Goal: Find specific page/section: Find specific page/section

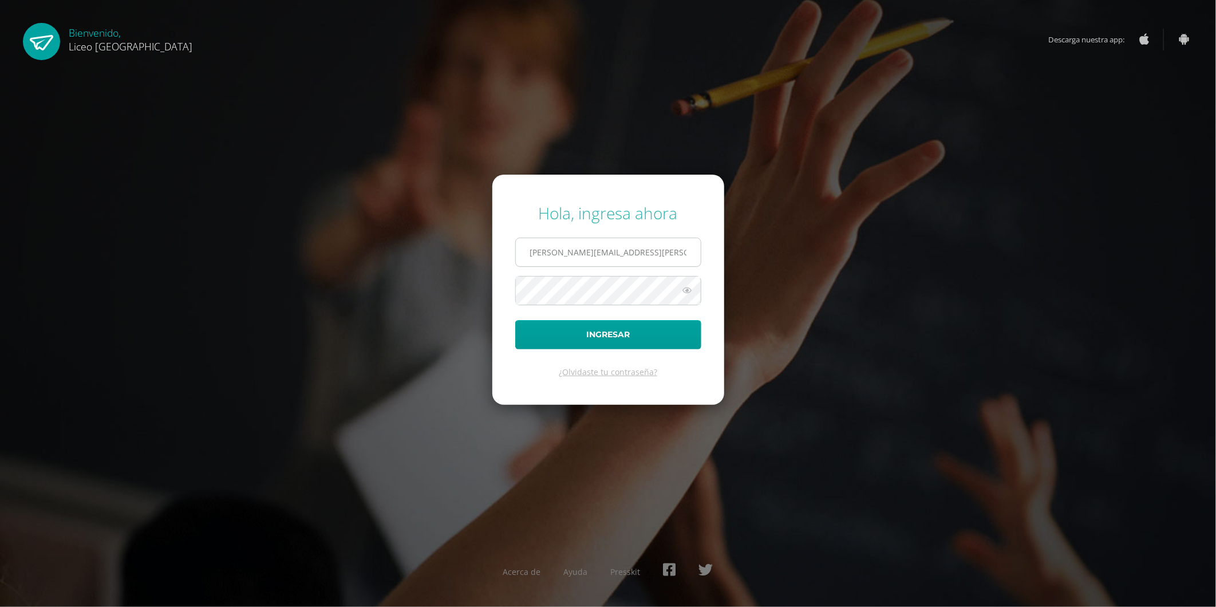
click at [581, 249] on input "oseas.guzman@liceoguatemala.edu.gt" at bounding box center [608, 252] width 185 height 28
type input "[EMAIL_ADDRESS][DOMAIN_NAME]"
click at [529, 339] on button "Ingresar" at bounding box center [608, 334] width 186 height 29
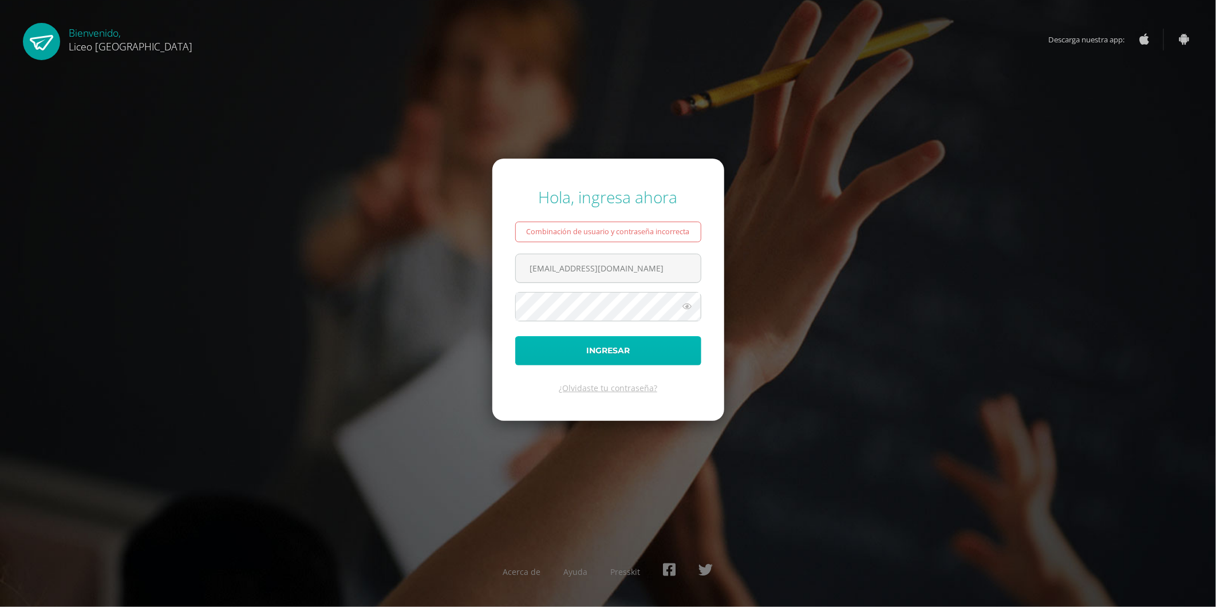
click at [590, 346] on button "Ingresar" at bounding box center [608, 350] width 186 height 29
click at [686, 303] on icon at bounding box center [687, 306] width 15 height 14
click at [504, 308] on form "Hola, ingresa ahora Combinación de usuario y contraseña incorrecta coordinador.…" at bounding box center [608, 290] width 232 height 262
click at [618, 344] on button "Ingresar" at bounding box center [608, 350] width 186 height 29
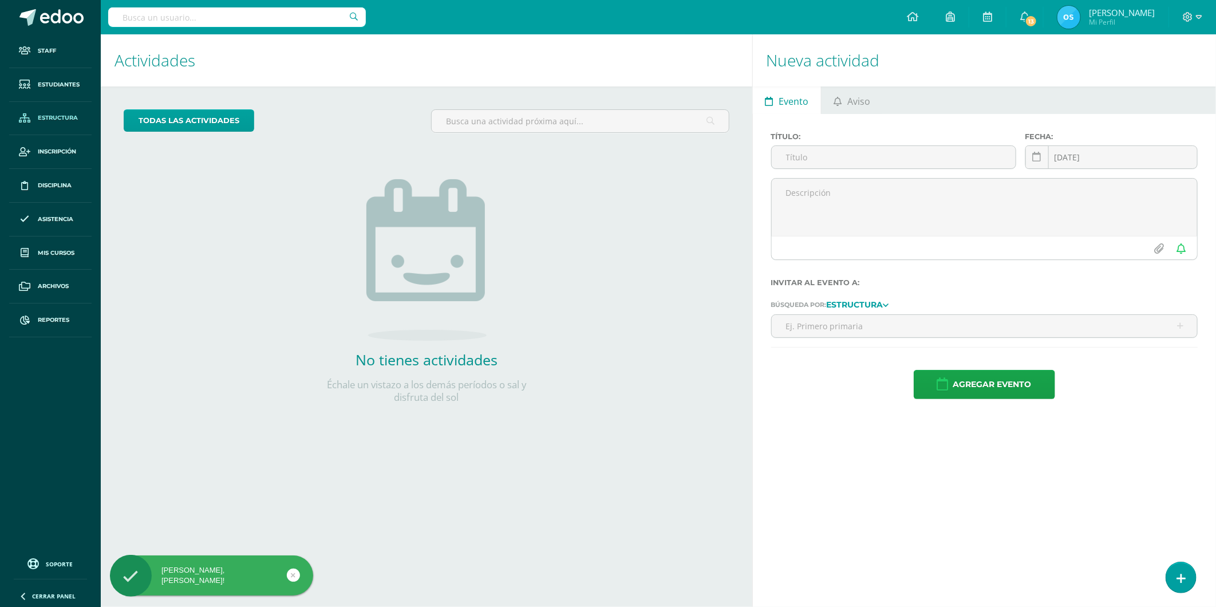
click at [66, 117] on span "Estructura" at bounding box center [58, 117] width 40 height 9
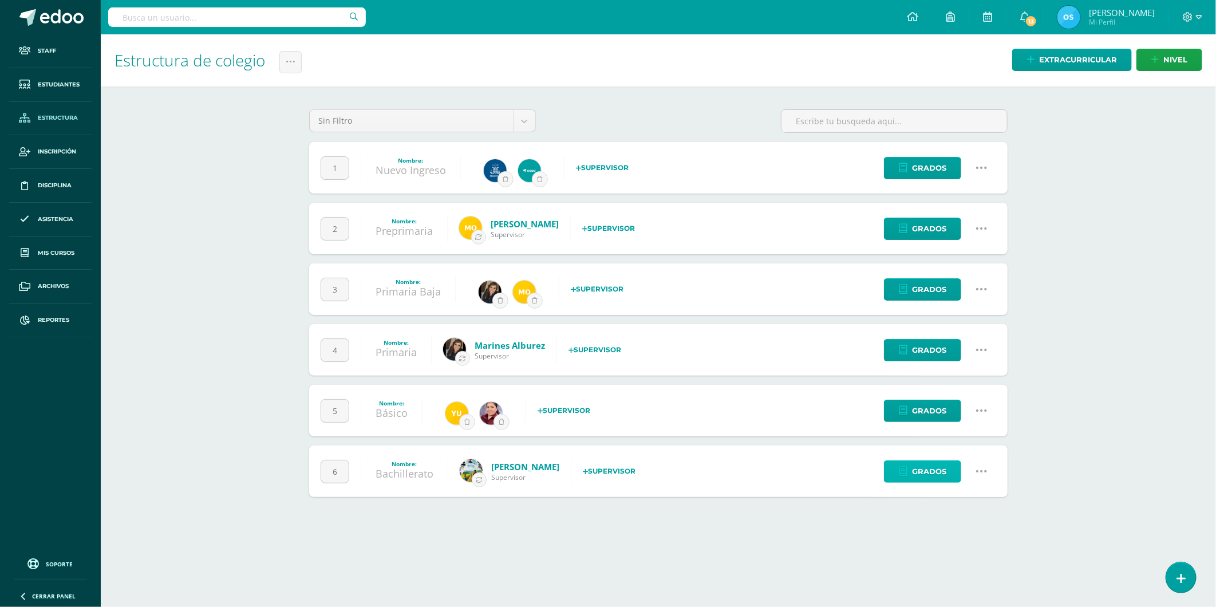
click at [935, 476] on span "Grados" at bounding box center [929, 471] width 34 height 21
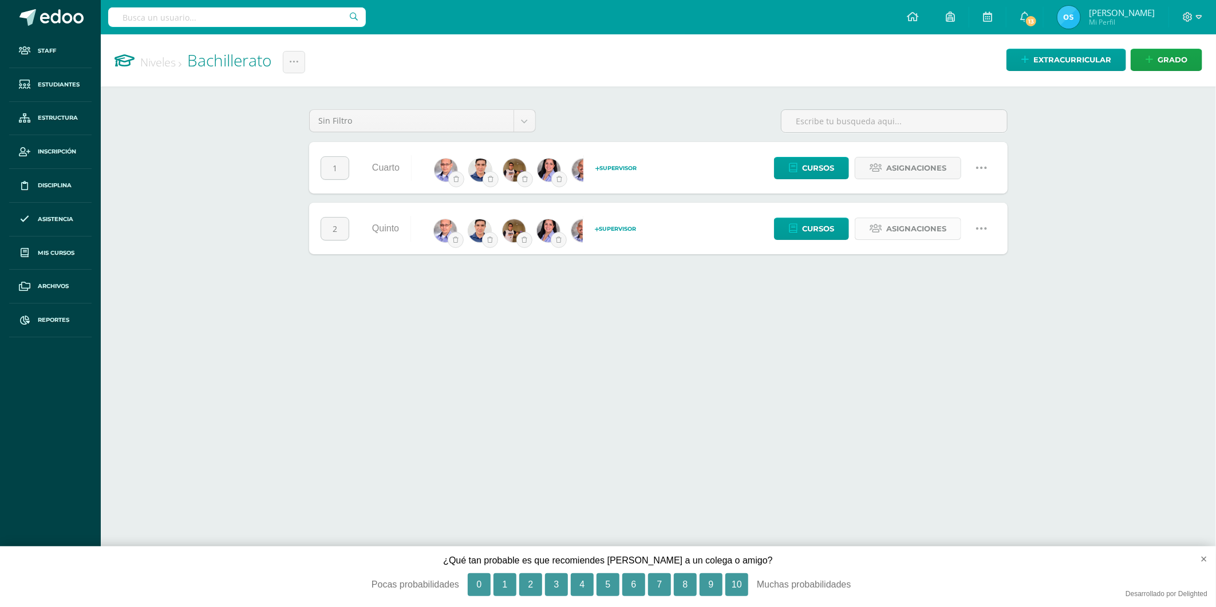
click at [930, 224] on span "Asignaciones" at bounding box center [916, 228] width 60 height 21
click at [825, 220] on span "Cursos" at bounding box center [818, 228] width 32 height 21
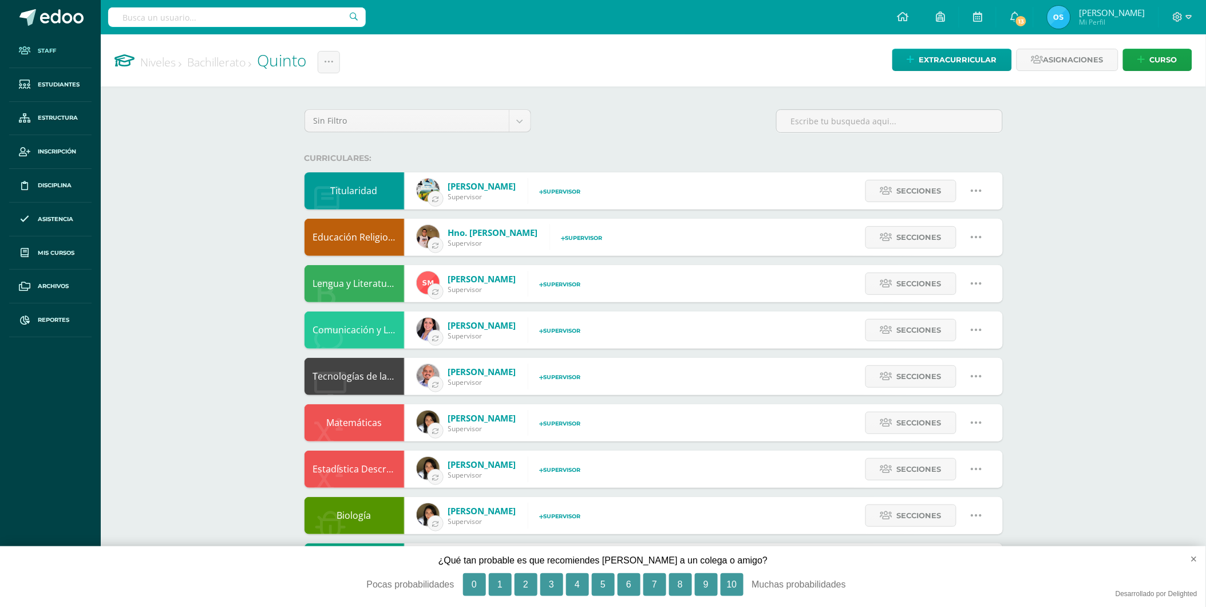
click at [47, 53] on span "Staff" at bounding box center [47, 50] width 18 height 9
click at [50, 18] on span at bounding box center [62, 17] width 44 height 17
